Goal: Task Accomplishment & Management: Manage account settings

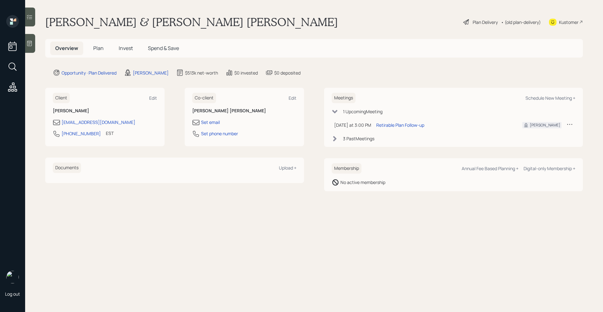
click at [127, 50] on span "Invest" at bounding box center [126, 48] width 14 height 7
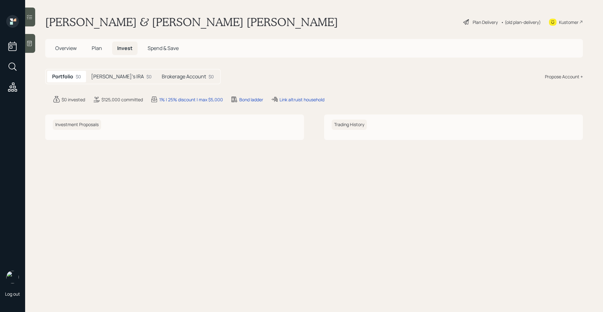
click at [113, 79] on h5 "[PERSON_NAME]'s IRA" at bounding box center [117, 76] width 53 height 6
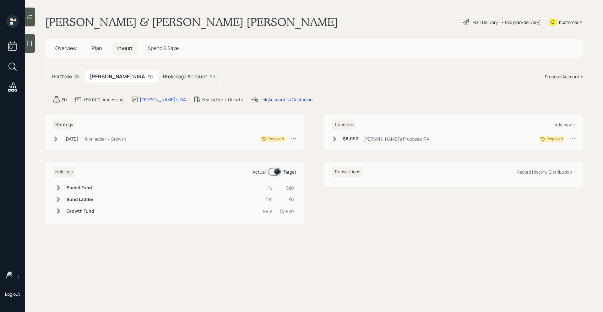
click at [163, 79] on h5 "Brokerage Account" at bounding box center [185, 76] width 44 height 6
click at [113, 79] on h5 "[PERSON_NAME]'s IRA" at bounding box center [116, 76] width 53 height 6
click at [158, 82] on div "Brokerage Account $0" at bounding box center [189, 77] width 62 height 12
click at [98, 47] on span "Plan" at bounding box center [97, 48] width 10 height 7
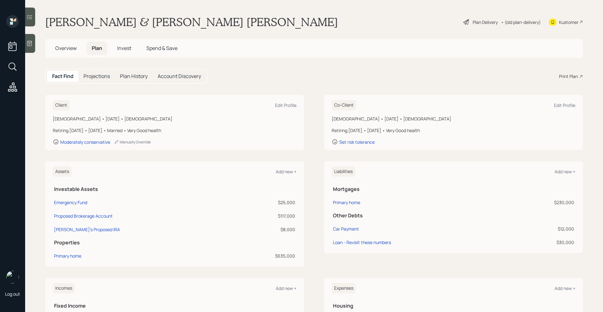
click at [226, 67] on main "[PERSON_NAME] & [PERSON_NAME] [PERSON_NAME] Plan Delivery • (old plan-delivery)…" at bounding box center [314, 156] width 578 height 312
click at [128, 46] on span "Invest" at bounding box center [124, 48] width 14 height 7
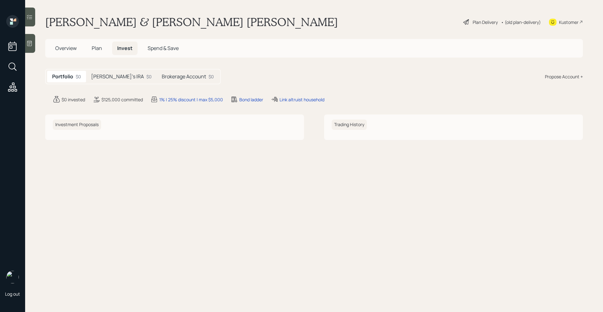
click at [100, 48] on span "Plan" at bounding box center [97, 48] width 10 height 7
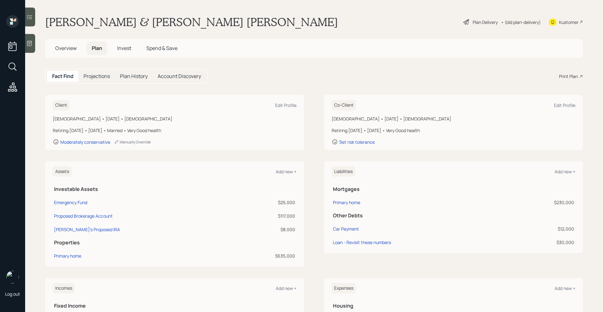
click at [75, 48] on span "Overview" at bounding box center [65, 48] width 21 height 7
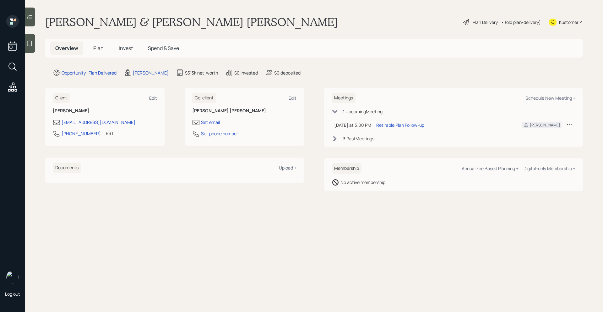
click at [99, 52] on h5 "Plan" at bounding box center [98, 48] width 20 height 14
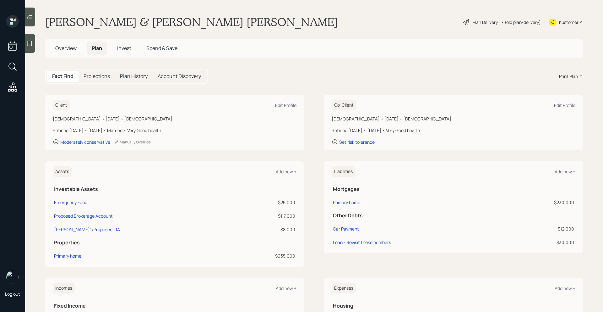
click at [125, 45] on span "Invest" at bounding box center [124, 48] width 14 height 7
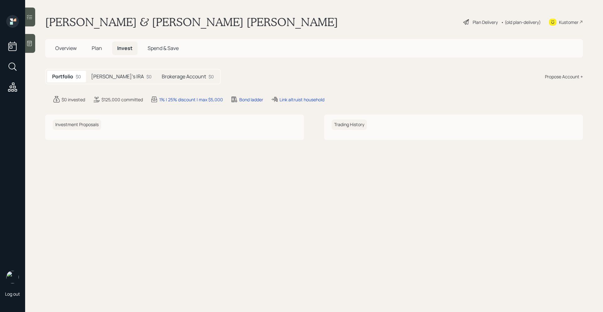
click at [92, 47] on span "Plan" at bounding box center [97, 48] width 10 height 7
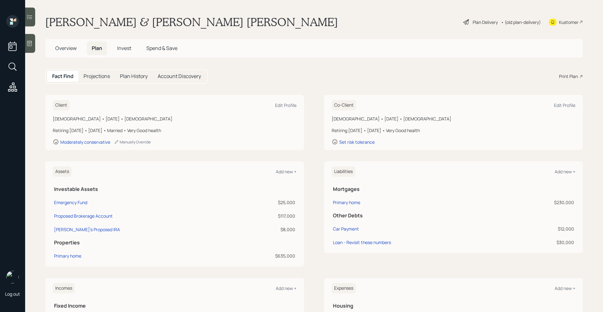
click at [484, 20] on div "Plan Delivery" at bounding box center [485, 22] width 25 height 7
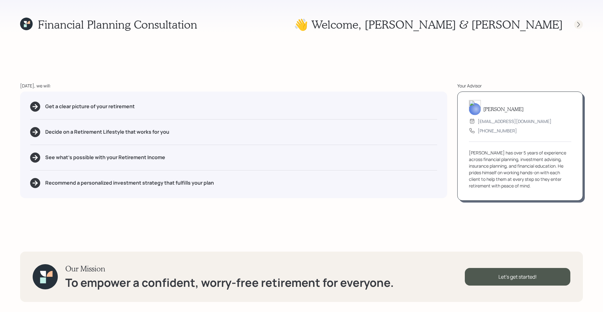
click at [581, 26] on icon at bounding box center [578, 24] width 6 height 6
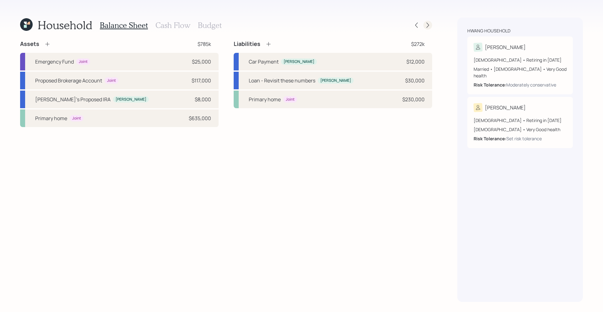
click at [429, 25] on icon at bounding box center [428, 25] width 6 height 6
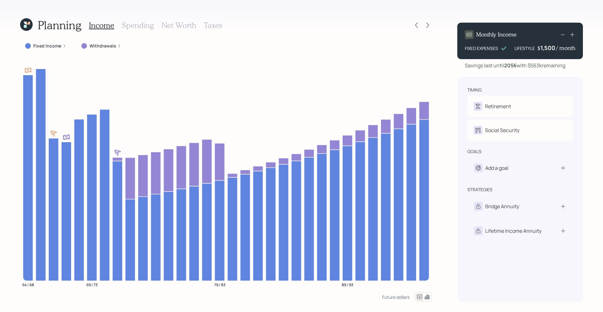
click at [410, 26] on div "Planning Income Spending Net Worth Taxes" at bounding box center [226, 25] width 412 height 15
click at [415, 26] on icon at bounding box center [416, 25] width 6 height 6
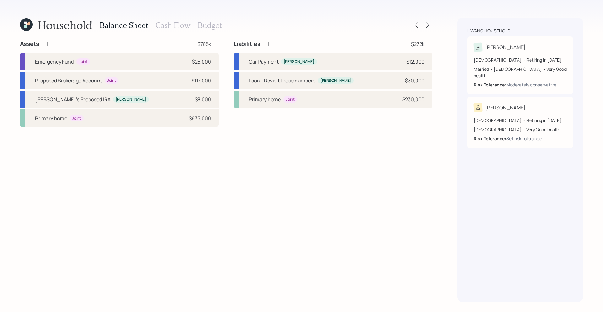
click at [177, 27] on h3 "Cash Flow" at bounding box center [172, 25] width 35 height 9
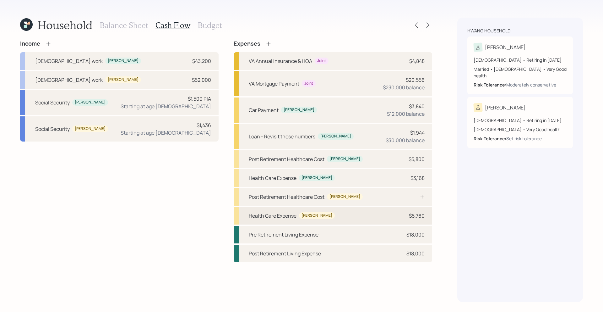
click at [284, 210] on div "Health Care Expense [PERSON_NAME] $5,760" at bounding box center [333, 216] width 198 height 18
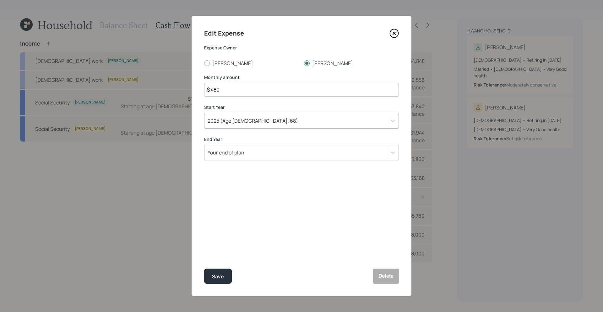
click at [397, 35] on icon at bounding box center [393, 33] width 9 height 9
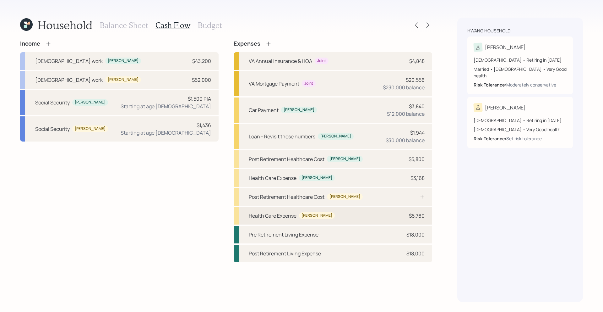
click at [348, 220] on div "Health Care Expense [PERSON_NAME] $5,760" at bounding box center [333, 216] width 198 height 18
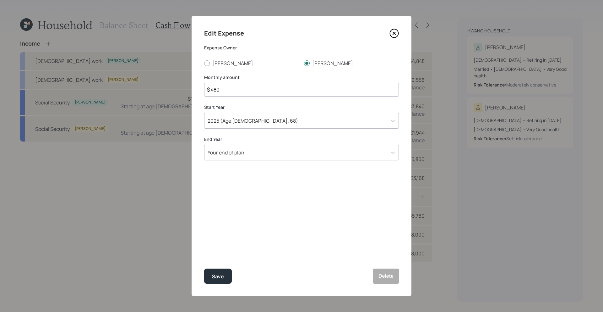
click at [393, 33] on icon at bounding box center [394, 33] width 3 height 3
